Goal: Transaction & Acquisition: Purchase product/service

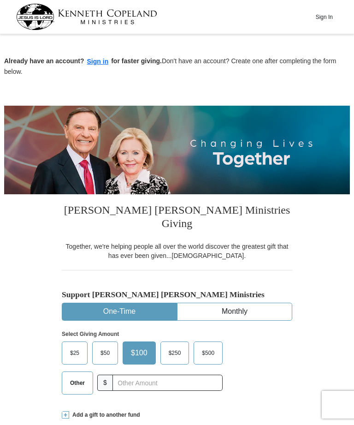
click at [104, 346] on span "$50" at bounding box center [105, 353] width 18 height 14
click at [0, 0] on input "$50" at bounding box center [0, 0] width 0 height 0
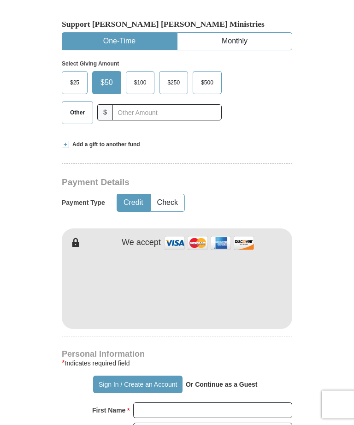
scroll to position [271, 0]
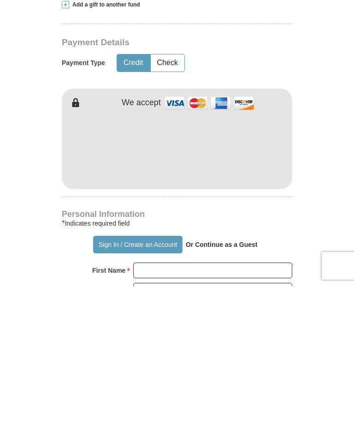
click at [286, 185] on div "[PERSON_NAME] [PERSON_NAME] Ministries Giving Together, we're helping people al…" at bounding box center [177, 402] width 230 height 959
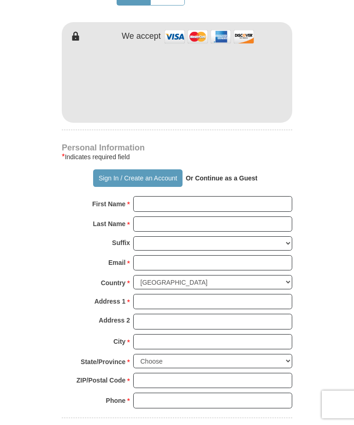
scroll to position [476, 0]
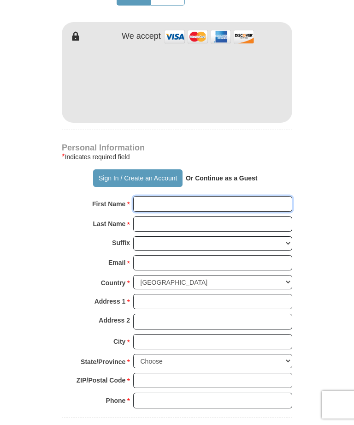
click at [154, 196] on input "First Name *" at bounding box center [212, 204] width 159 height 16
type input "Cority"
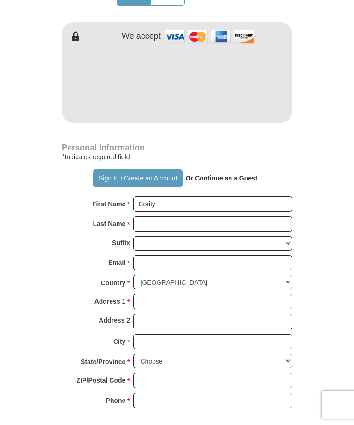
click at [153, 216] on input "Last Name *" at bounding box center [212, 224] width 159 height 16
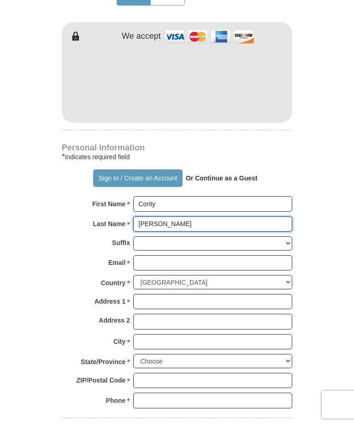
type input "[PERSON_NAME]"
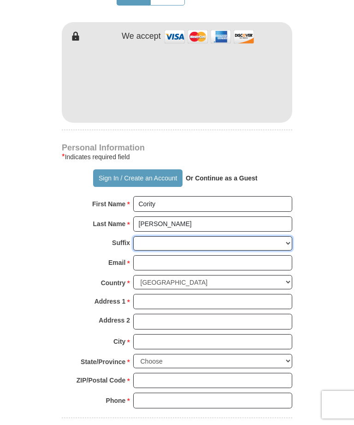
click at [288, 236] on select "[PERSON_NAME] I II III IV V VI" at bounding box center [212, 243] width 159 height 14
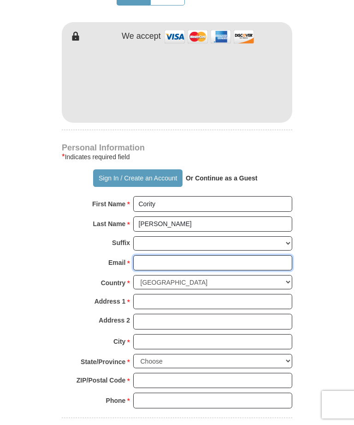
click at [145, 255] on input "Email *" at bounding box center [212, 263] width 159 height 16
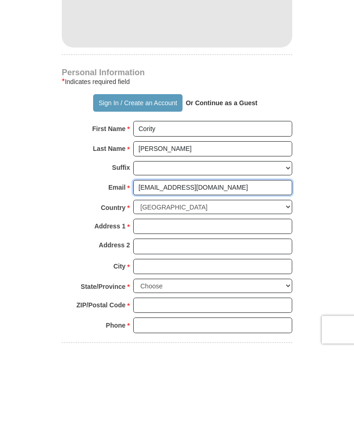
type input "[EMAIL_ADDRESS][DOMAIN_NAME]"
click at [319, 171] on form "Already have an account? Sign in for faster giving. Don't have an account? Crea…" at bounding box center [177, 119] width 346 height 1116
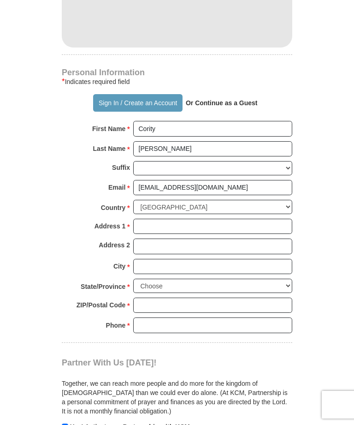
click at [304, 179] on form "Already have an account? Sign in for faster giving. Don't have an account? Crea…" at bounding box center [177, 44] width 346 height 1116
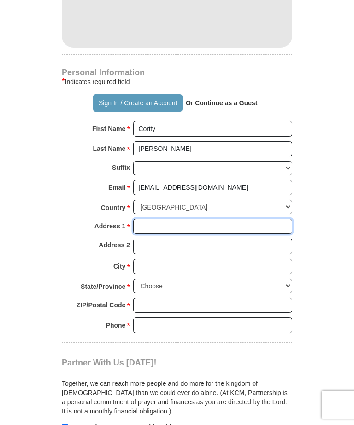
click at [146, 218] on input "Address 1 *" at bounding box center [212, 226] width 159 height 16
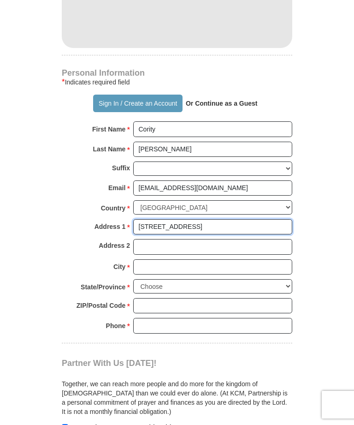
type input "[STREET_ADDRESS]"
click at [315, 253] on form "Already have an account? Sign in for faster giving. Don't have an account? Crea…" at bounding box center [177, 44] width 346 height 1116
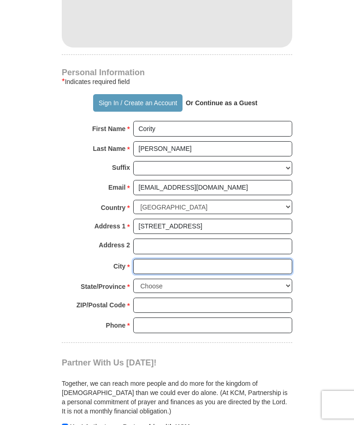
click at [149, 259] on input "City *" at bounding box center [212, 267] width 159 height 16
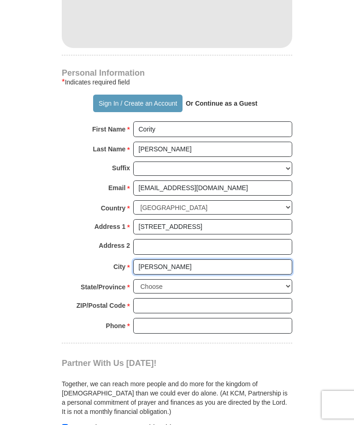
type input "[PERSON_NAME]"
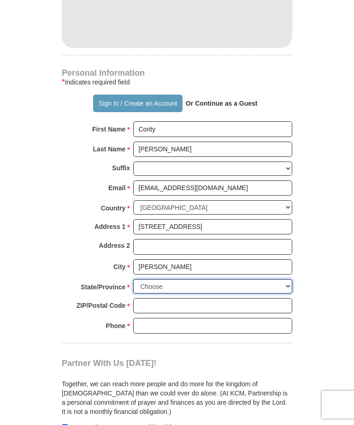
click at [288, 279] on select "Choose [US_STATE] [US_STATE] [US_STATE] [US_STATE] [US_STATE] Armed Forces Amer…" at bounding box center [212, 286] width 159 height 14
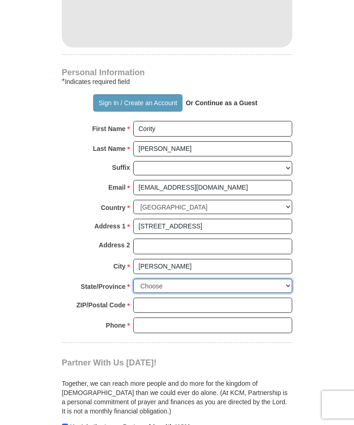
select select "MD"
click at [328, 287] on form "Already have an account? Sign in for faster giving. Don't have an account? Crea…" at bounding box center [177, 44] width 346 height 1116
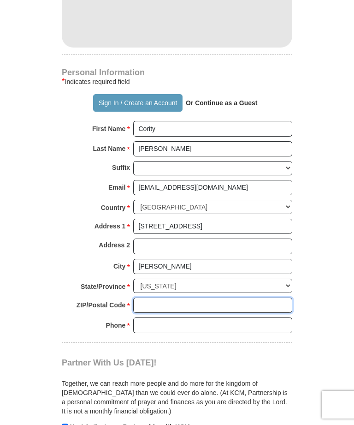
click at [148, 297] on input "ZIP/Postal Code *" at bounding box center [212, 305] width 159 height 16
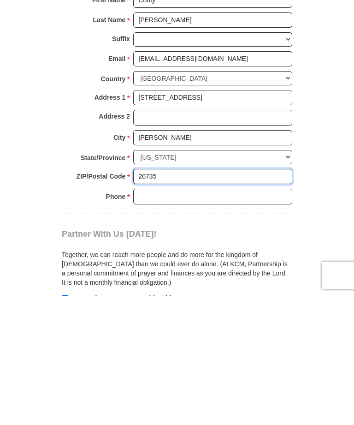
type input "20735"
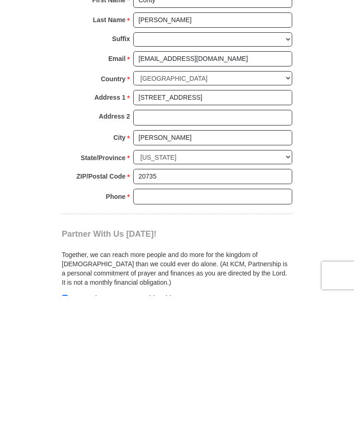
click at [321, 179] on form "Already have an account? Sign in for faster giving. Don't have an account? Crea…" at bounding box center [177, 44] width 346 height 1116
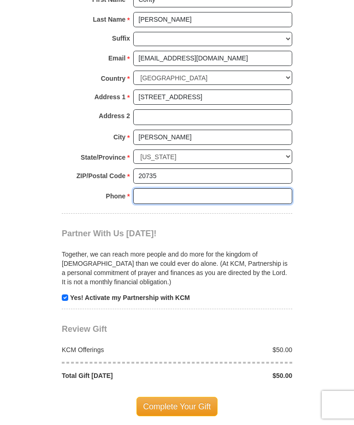
click at [156, 188] on input "Phone * *" at bounding box center [212, 196] width 159 height 16
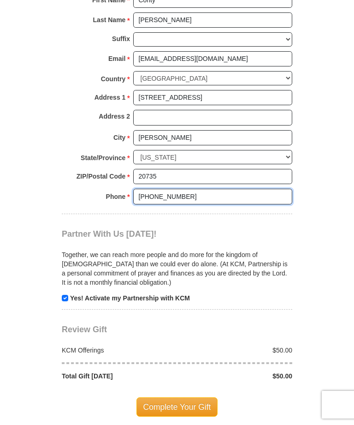
type input "[PHONE_NUMBER]"
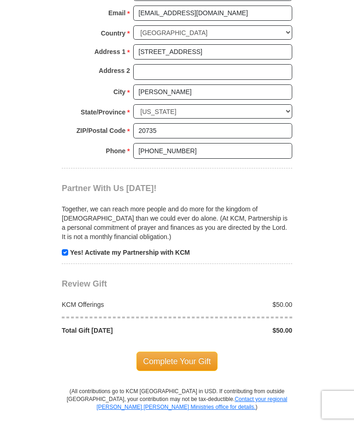
scroll to position [729, 0]
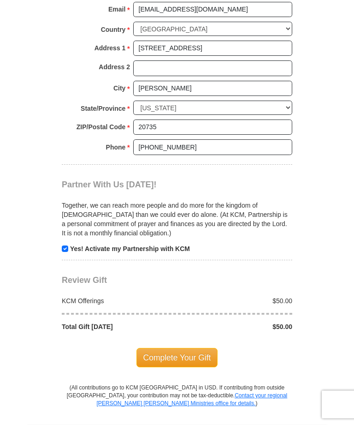
click at [195, 348] on span "Complete Your Gift" at bounding box center [177, 357] width 82 height 19
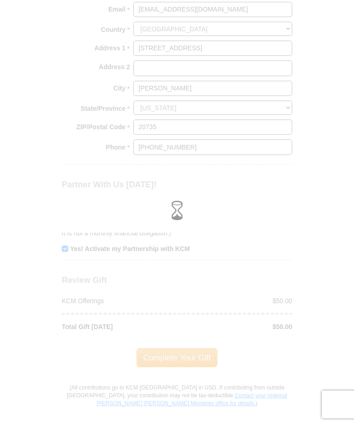
scroll to position [729, 0]
